Goal: Task Accomplishment & Management: Complete application form

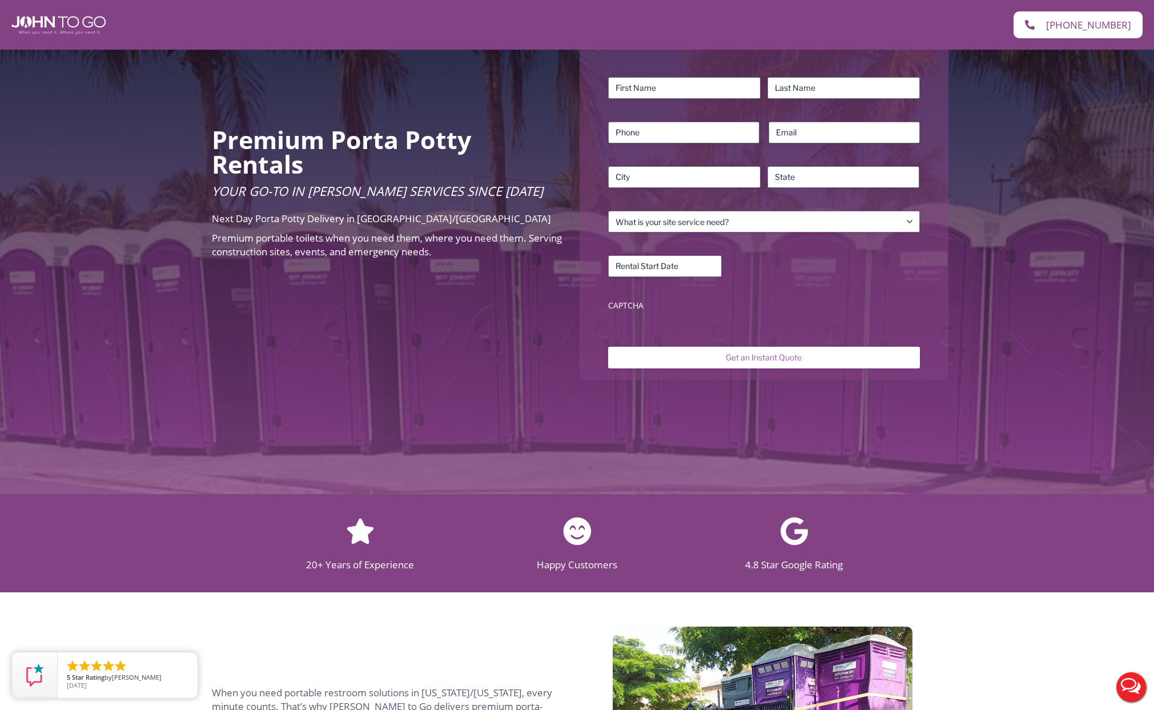
scroll to position [161, 0]
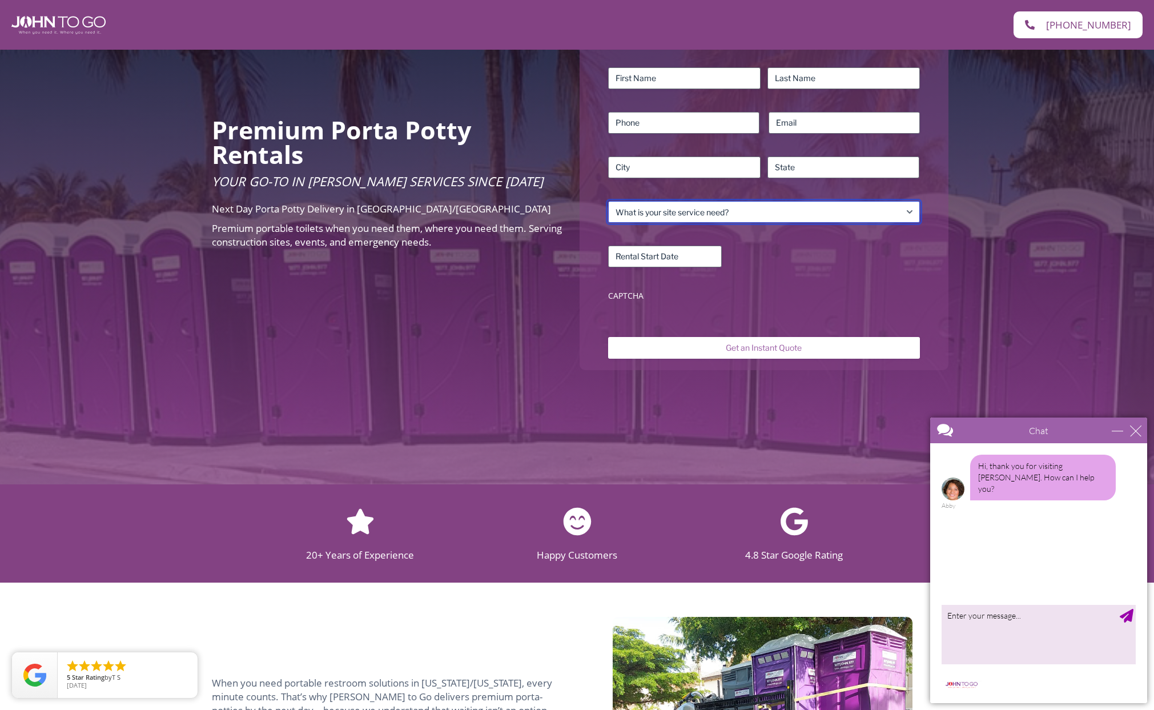
click at [913, 210] on select "What is your site service need? Consumer Construction – Commercial Construction…" at bounding box center [763, 212] width 311 height 22
select select "Construction - Commercial"
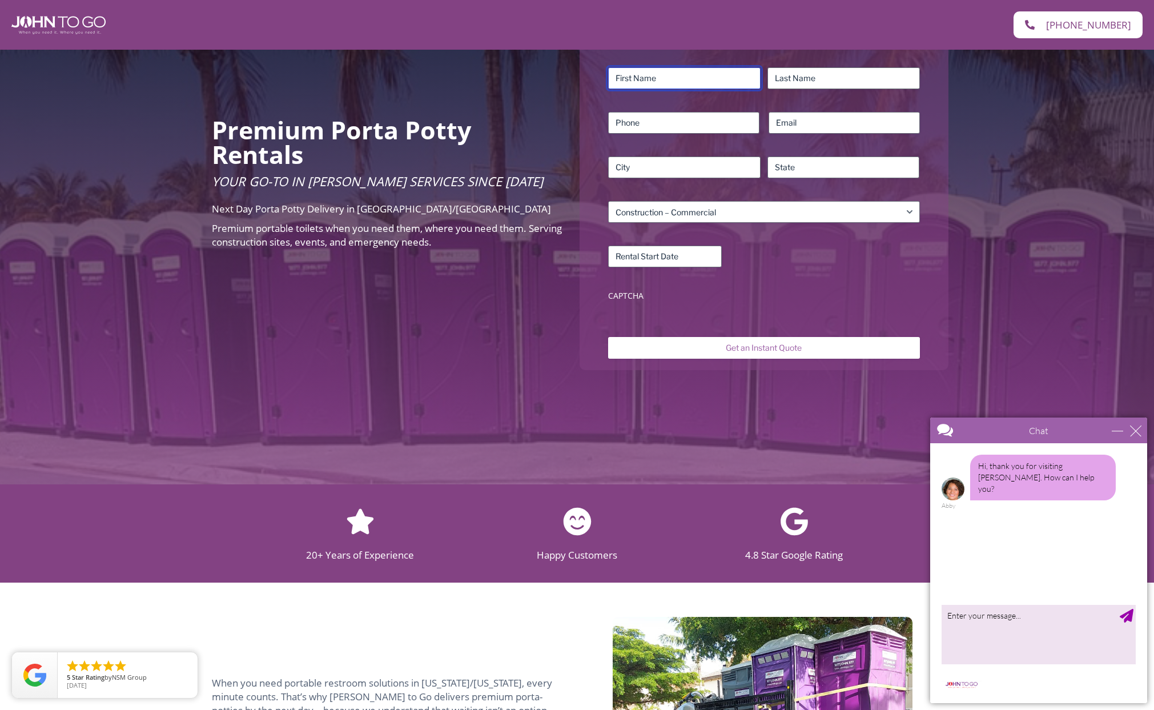
click at [728, 67] on input "First" at bounding box center [684, 78] width 152 height 22
type input "[PERSON_NAME]"
type input "2019061912"
type input "[EMAIL_ADDRESS][DOMAIN_NAME]"
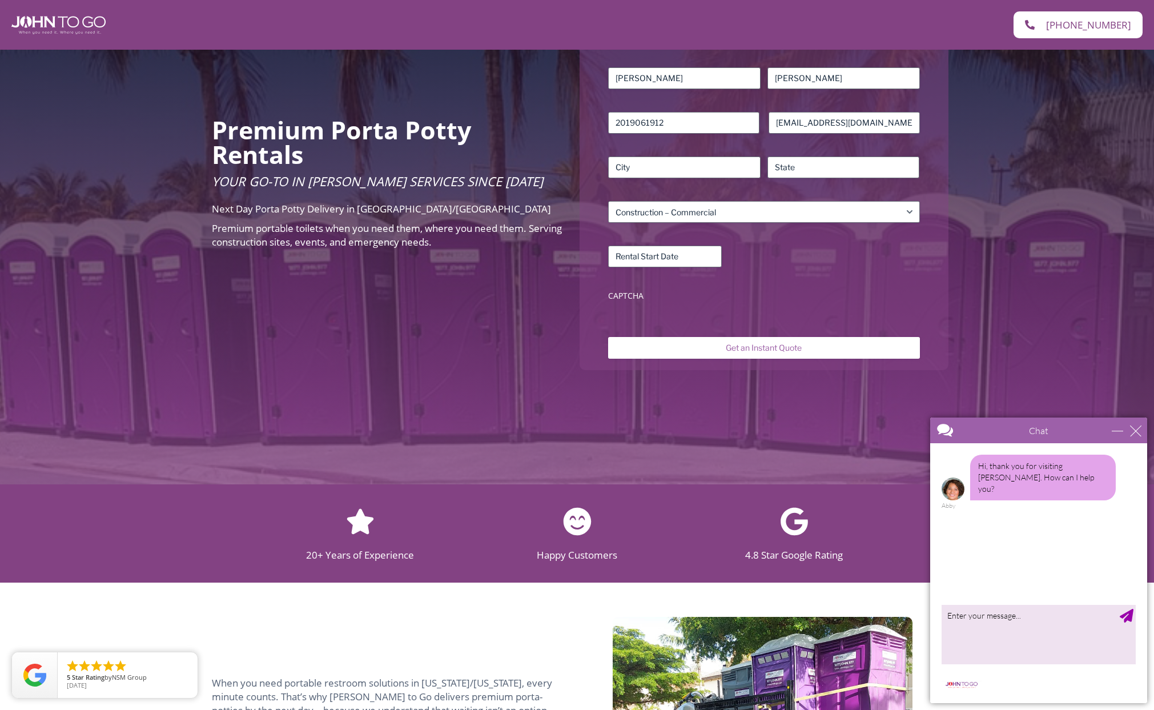
type input "[GEOGRAPHIC_DATA]"
type input "NJ"
click at [702, 259] on input "Rental Start Date (Required)" at bounding box center [665, 257] width 114 height 22
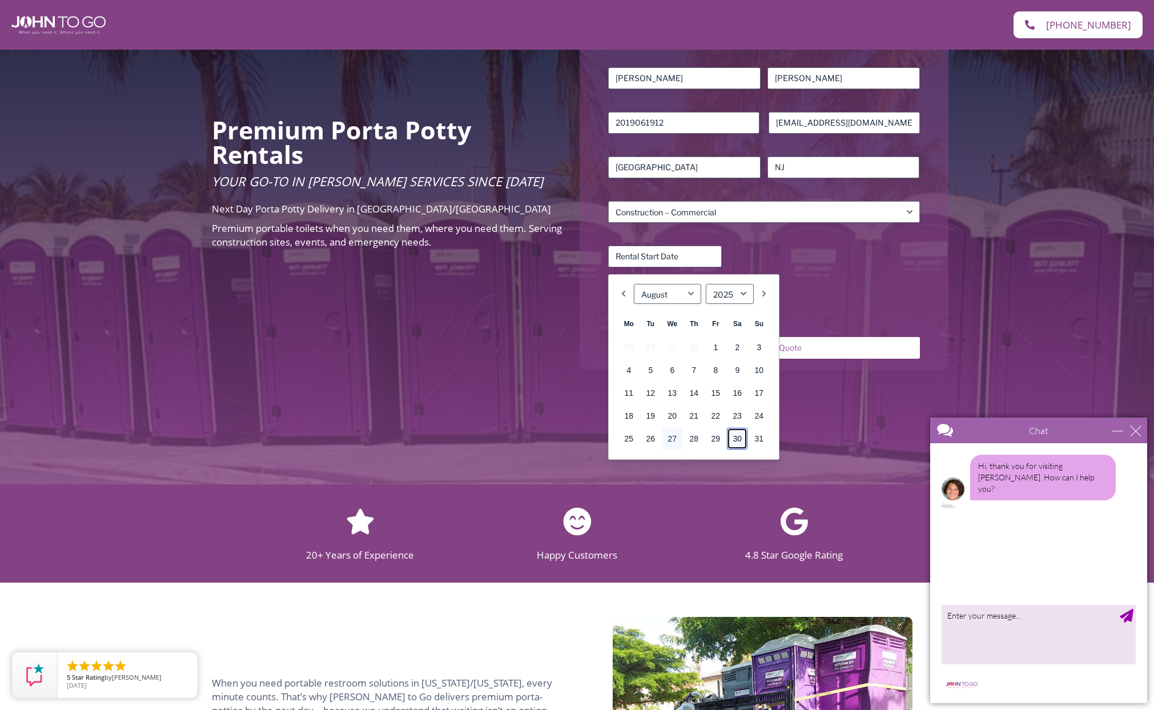
click at [734, 439] on link "30" at bounding box center [737, 439] width 21 height 22
type input "[DATE]"
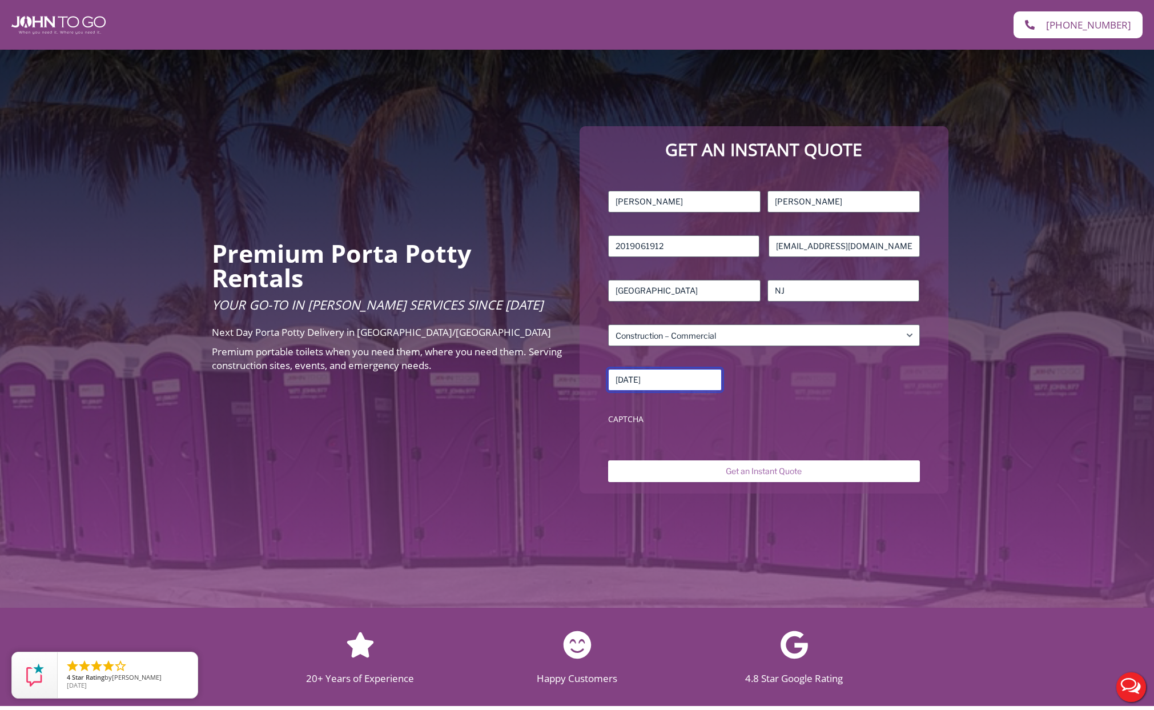
scroll to position [0, 0]
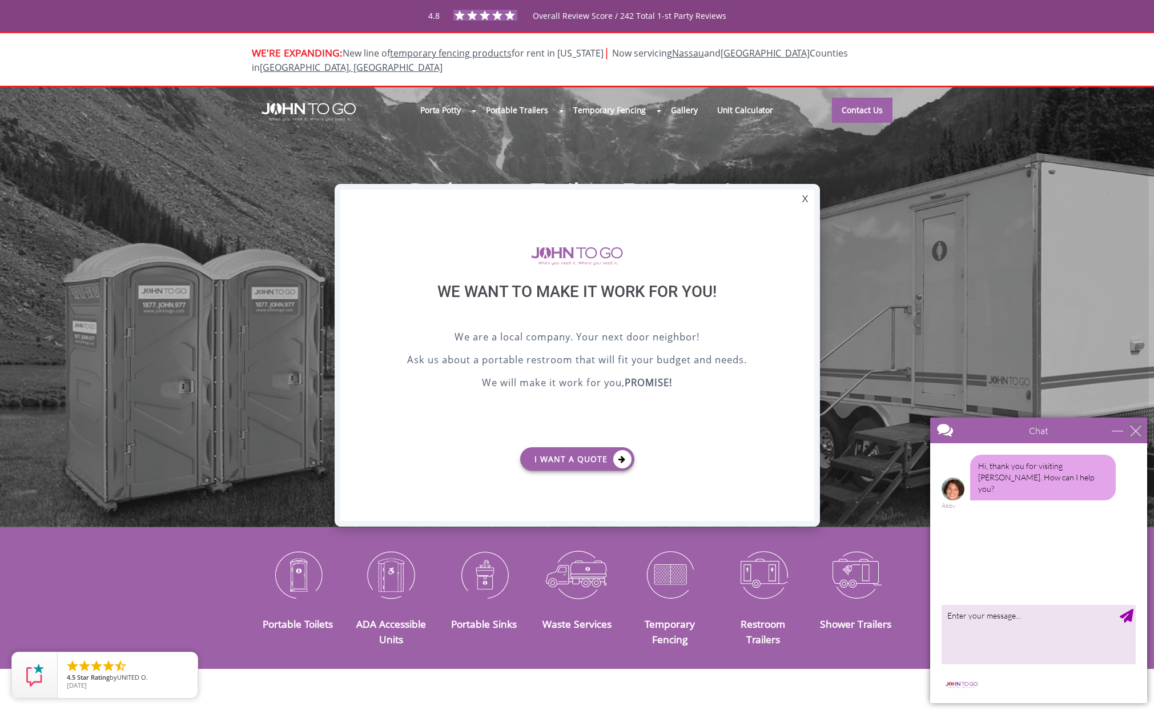
click at [1138, 432] on div "close" at bounding box center [1135, 430] width 11 height 11
